Goal: Navigation & Orientation: Find specific page/section

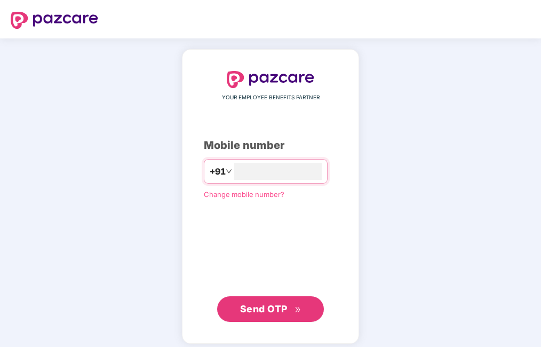
type input "**********"
click at [275, 305] on span "Send OTP" at bounding box center [264, 308] width 48 height 11
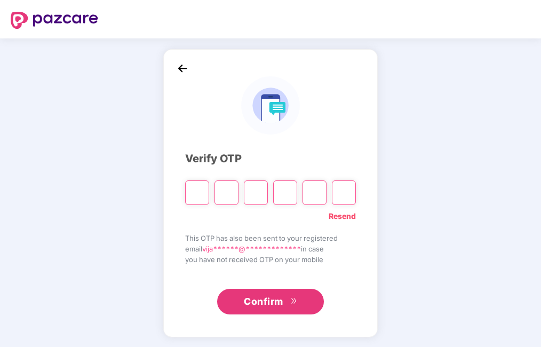
type input "*"
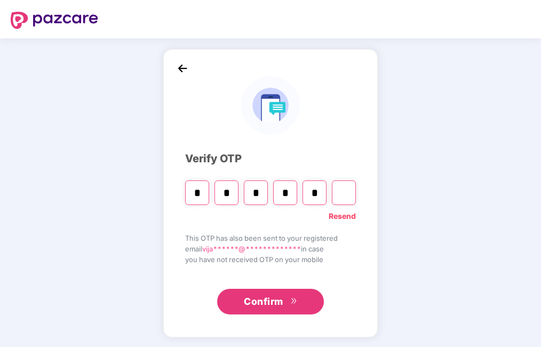
type input "*"
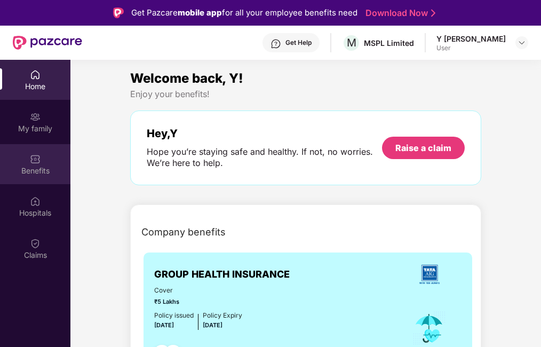
click at [23, 163] on div "Benefits" at bounding box center [35, 164] width 70 height 40
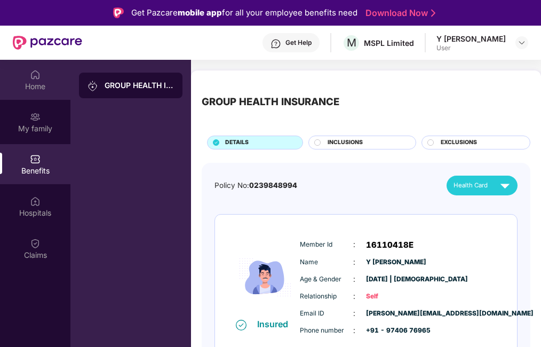
click at [35, 77] on img at bounding box center [35, 74] width 11 height 11
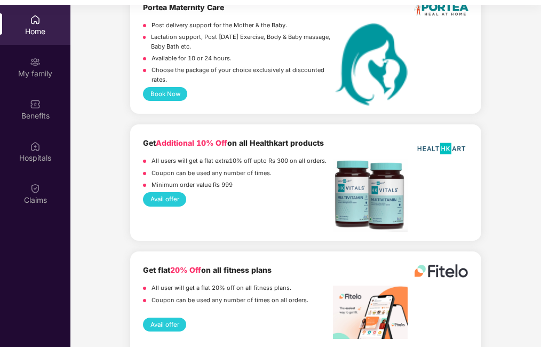
scroll to position [60, 0]
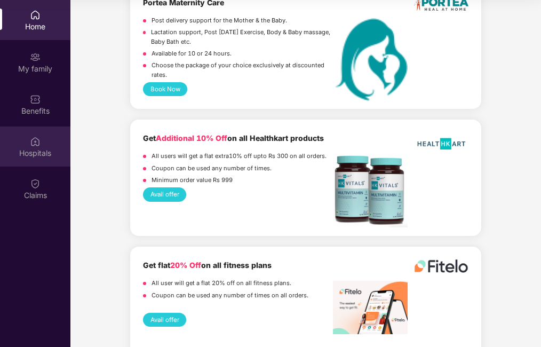
click at [35, 159] on div "Hospitals" at bounding box center [35, 147] width 70 height 40
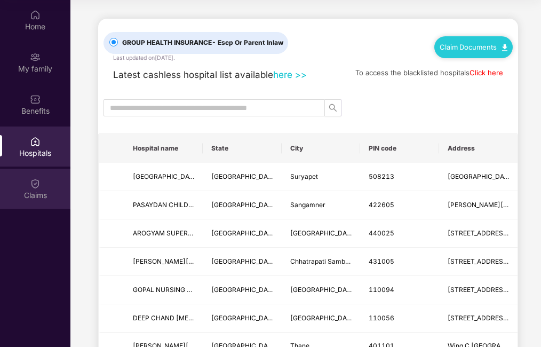
click at [41, 196] on div "Claims" at bounding box center [35, 195] width 70 height 11
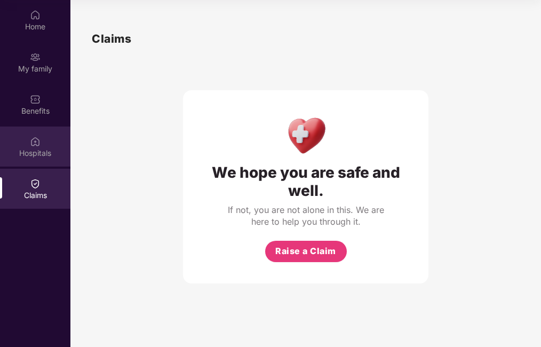
click at [42, 145] on div "Hospitals" at bounding box center [35, 147] width 70 height 40
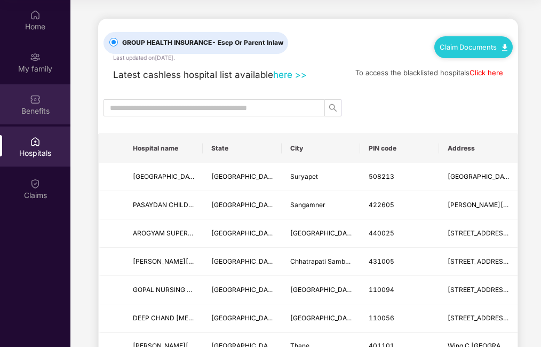
click at [36, 103] on img at bounding box center [35, 99] width 11 height 11
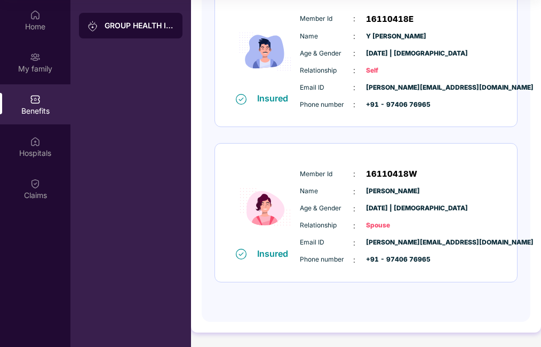
scroll to position [168, 0]
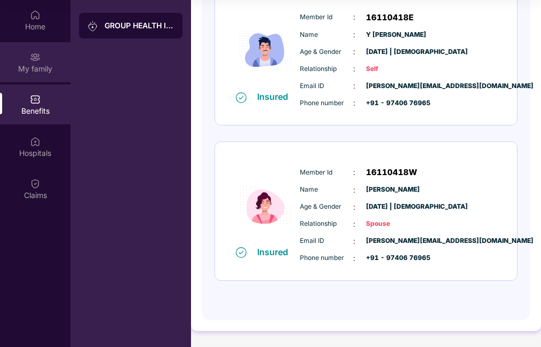
click at [32, 58] on img at bounding box center [35, 57] width 11 height 11
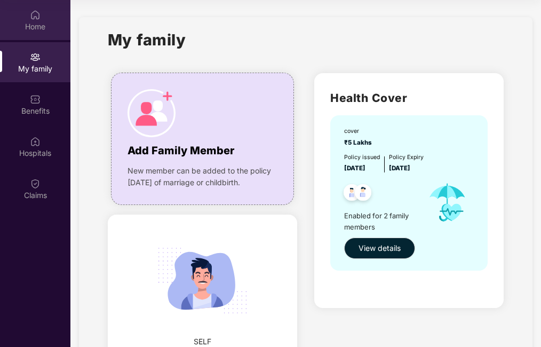
click at [33, 16] on img at bounding box center [35, 15] width 11 height 11
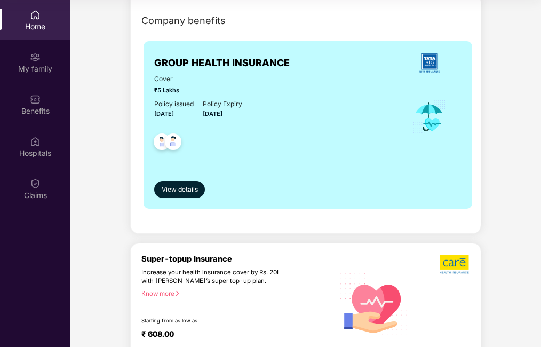
scroll to position [160, 0]
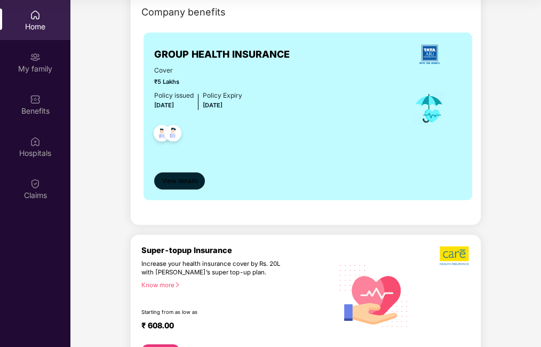
click at [174, 185] on span "View details" at bounding box center [180, 181] width 36 height 10
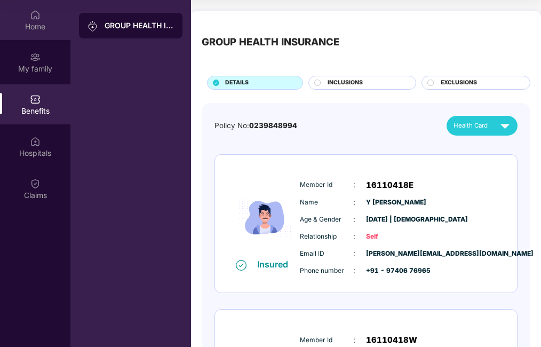
click at [32, 25] on div "Home" at bounding box center [35, 26] width 70 height 11
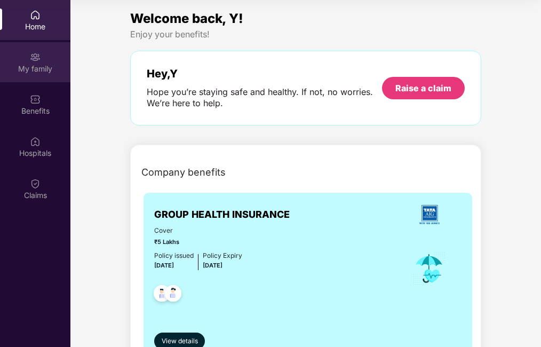
click at [51, 64] on div "My family" at bounding box center [35, 69] width 70 height 11
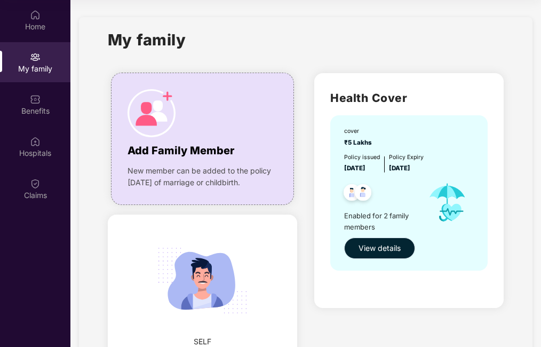
click at [397, 245] on span "View details" at bounding box center [380, 248] width 42 height 12
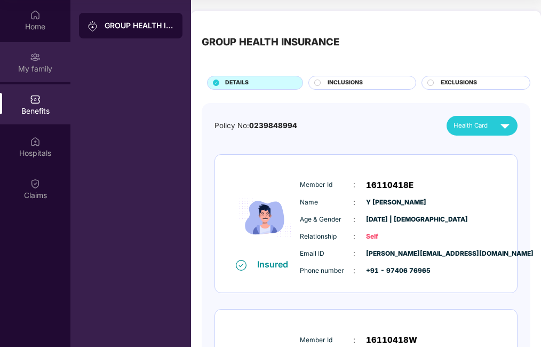
click at [47, 62] on div "My family" at bounding box center [35, 62] width 70 height 40
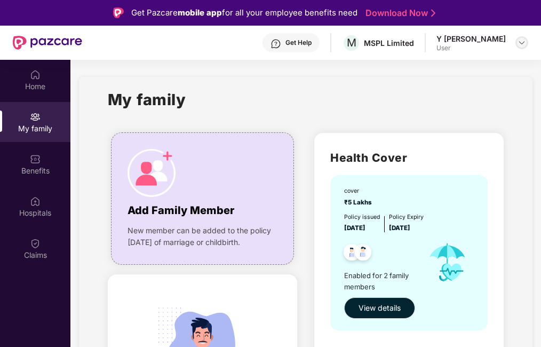
click at [517, 38] on div at bounding box center [522, 42] width 13 height 13
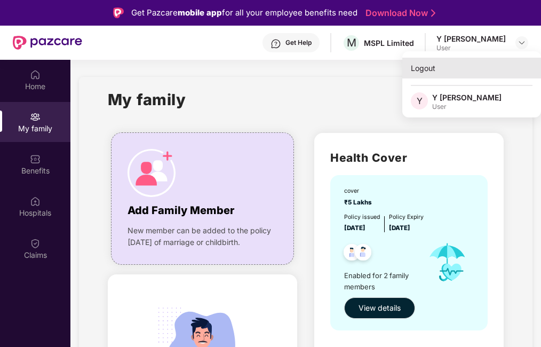
click at [419, 66] on div "Logout" at bounding box center [472, 68] width 139 height 21
